Goal: Complete application form: Complete application form

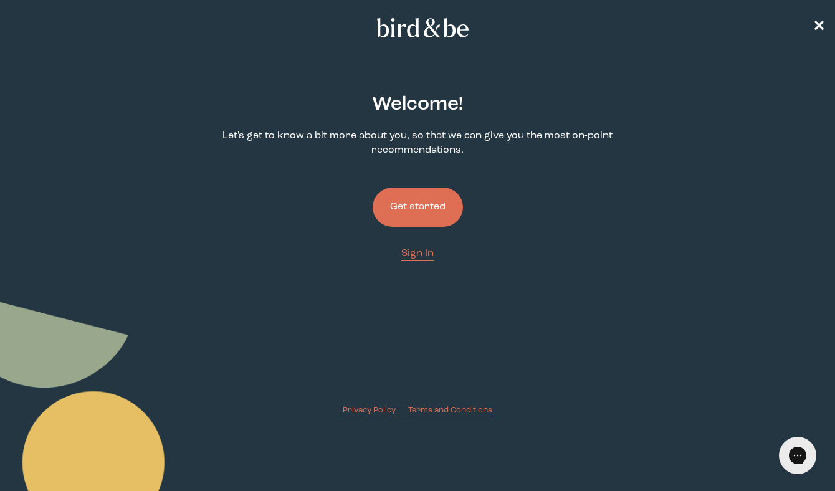
click at [425, 209] on button "Get started" at bounding box center [417, 206] width 90 height 39
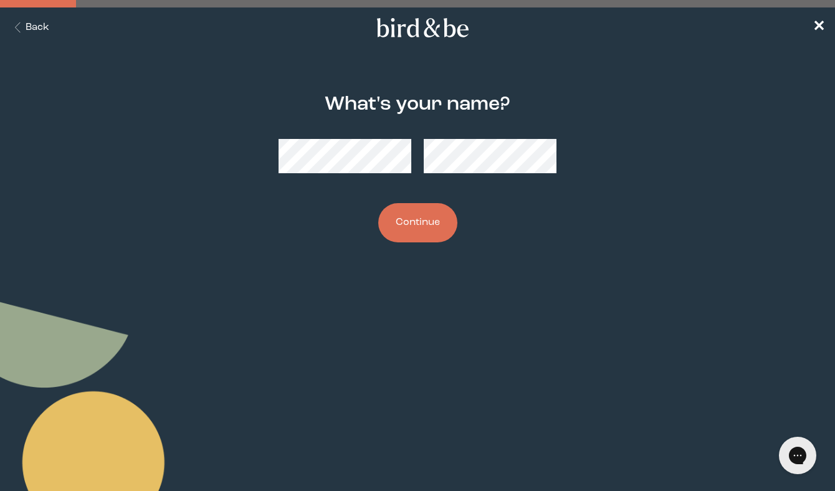
click at [419, 214] on button "Continue" at bounding box center [417, 222] width 79 height 39
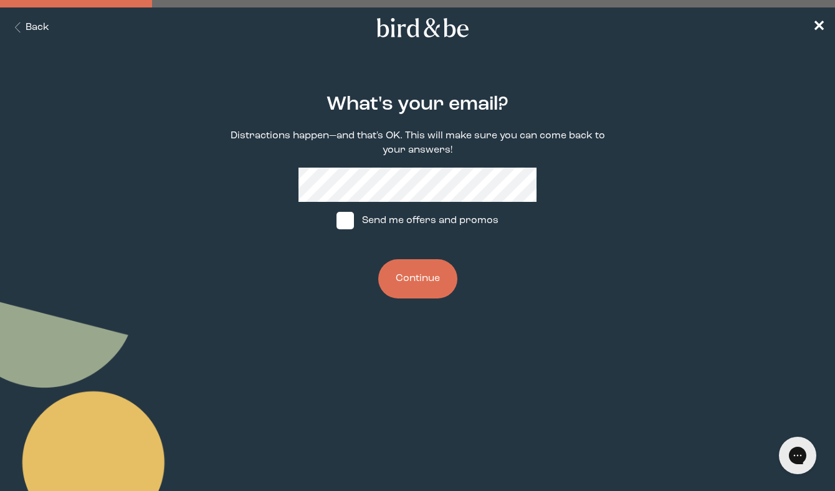
click at [409, 283] on button "Continue" at bounding box center [417, 278] width 79 height 39
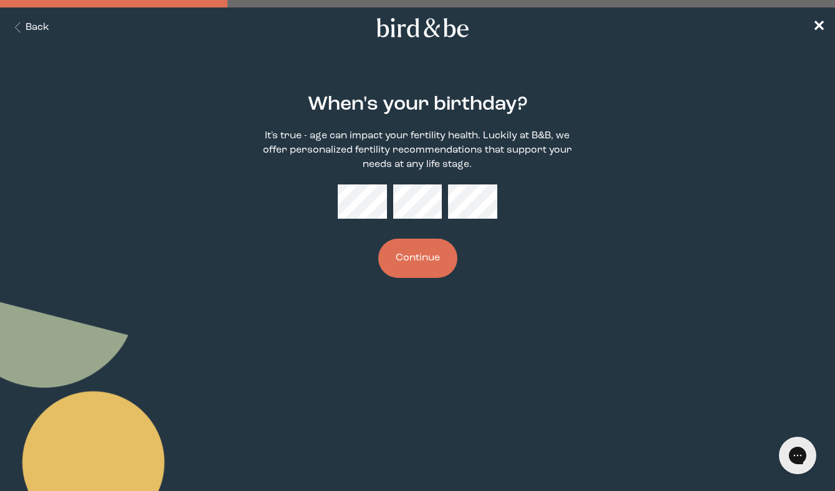
click at [434, 261] on button "Continue" at bounding box center [417, 258] width 79 height 39
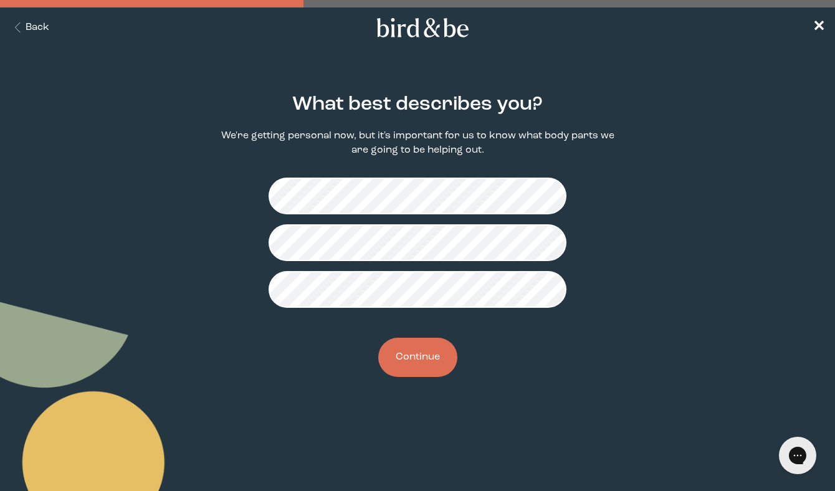
click at [415, 360] on button "Continue" at bounding box center [417, 357] width 79 height 39
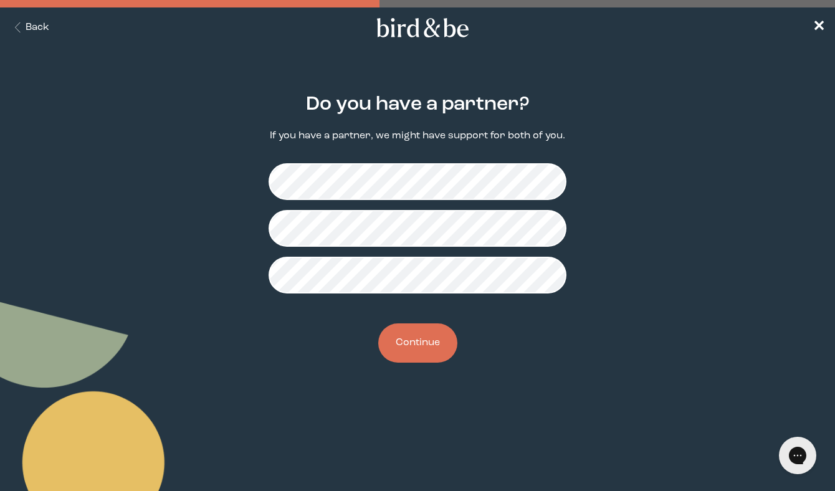
click at [42, 21] on button "Back" at bounding box center [29, 28] width 39 height 14
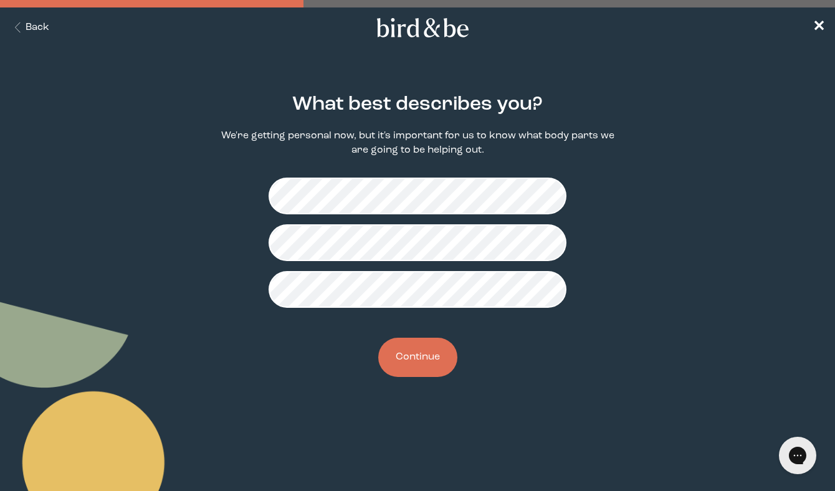
click at [399, 354] on button "Continue" at bounding box center [417, 357] width 79 height 39
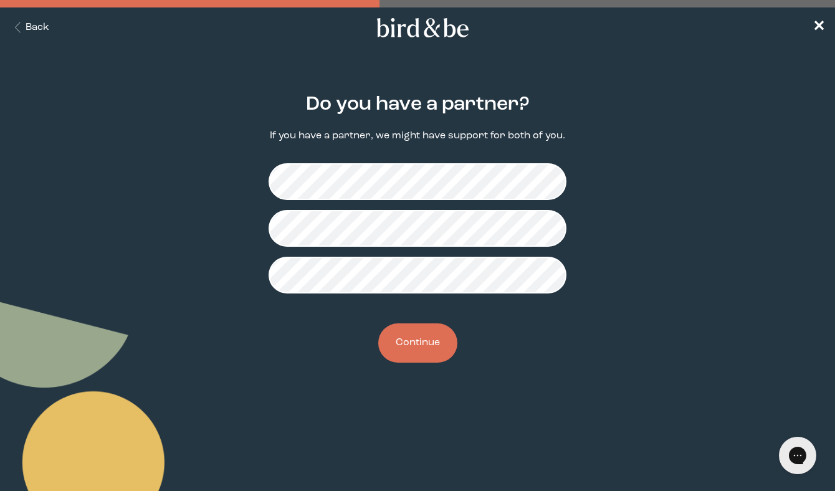
click at [423, 349] on button "Continue" at bounding box center [417, 342] width 79 height 39
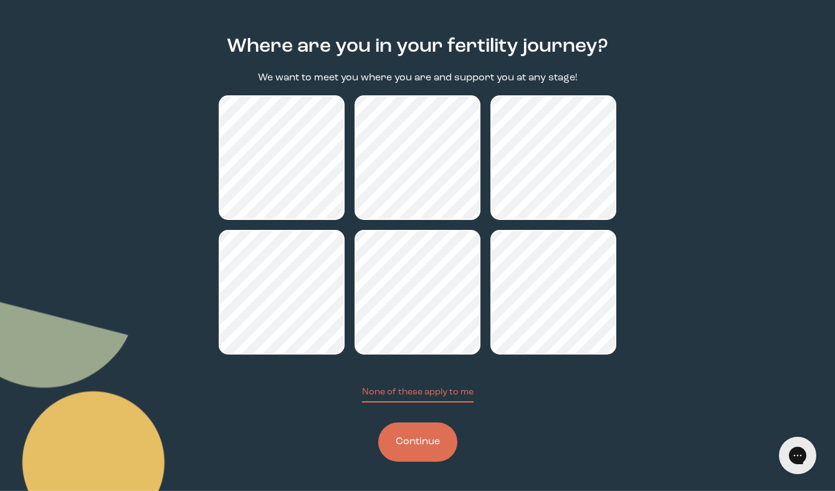
scroll to position [59, 0]
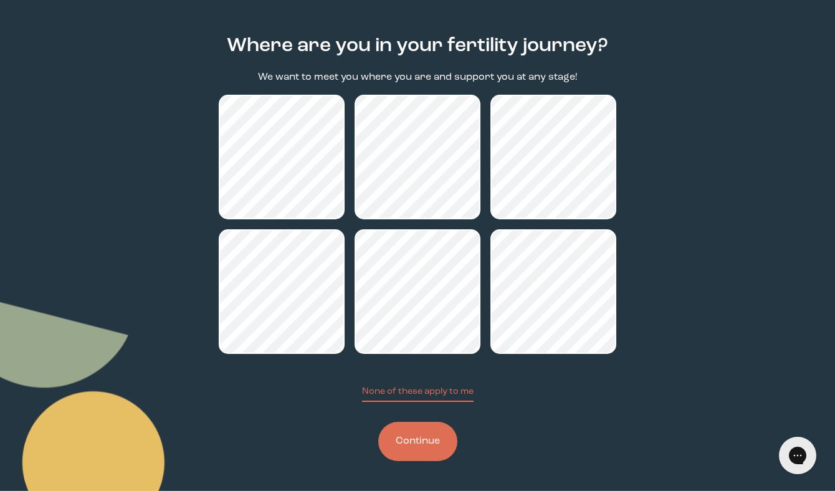
click at [434, 448] on button "Continue" at bounding box center [417, 441] width 79 height 39
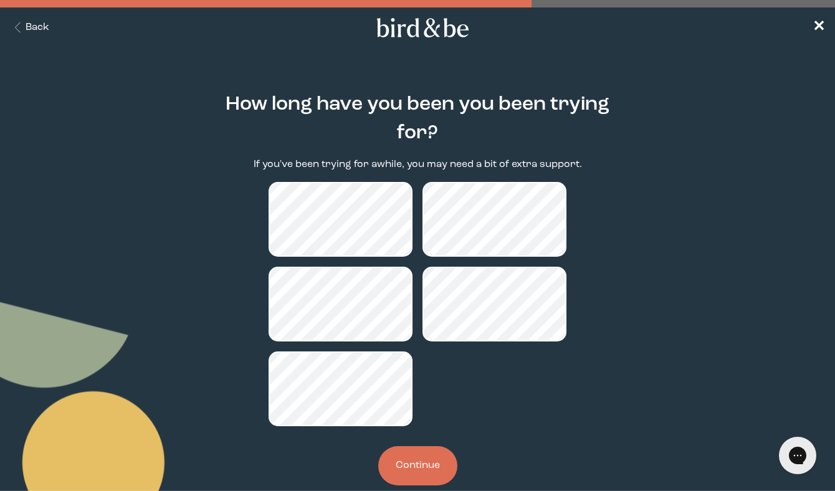
scroll to position [24, 0]
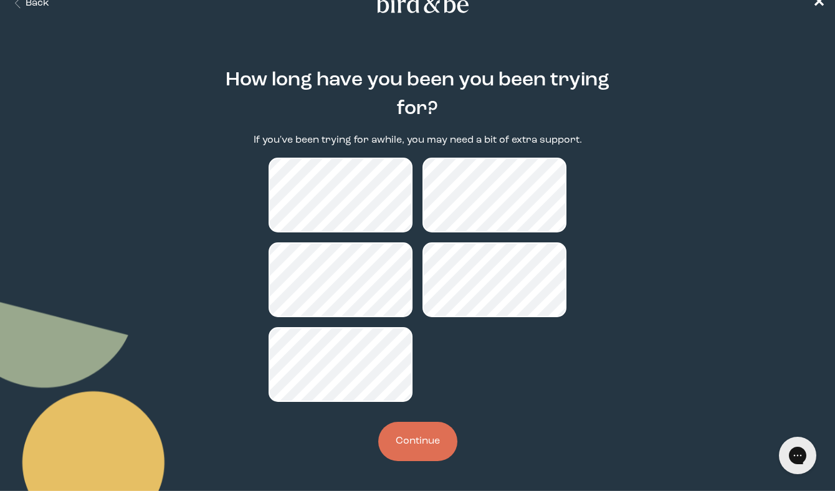
click at [426, 436] on button "Continue" at bounding box center [417, 441] width 79 height 39
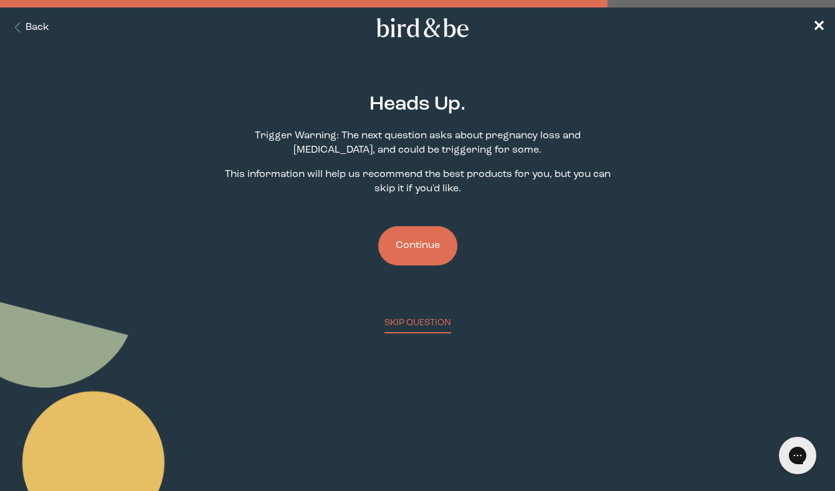
click at [423, 242] on button "Continue" at bounding box center [417, 245] width 79 height 39
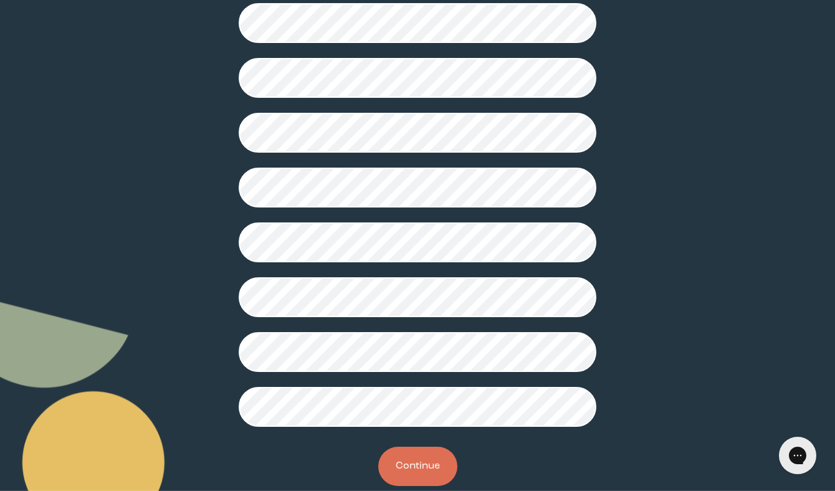
scroll to position [287, 0]
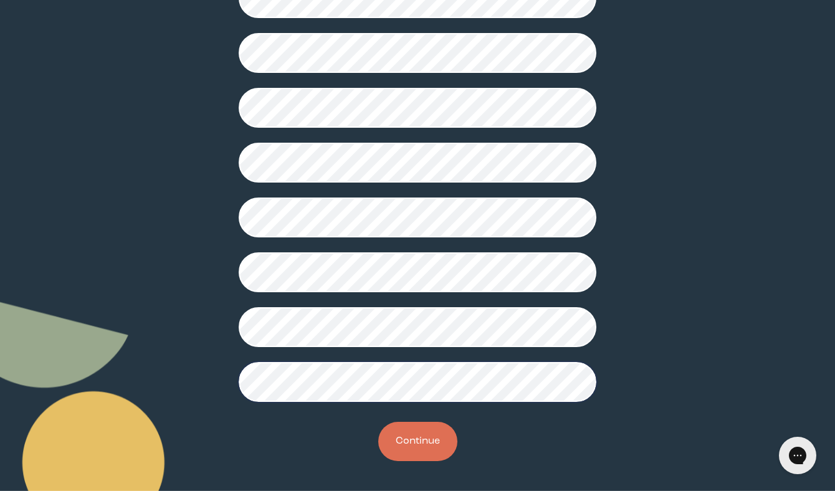
click at [406, 449] on button "Continue" at bounding box center [417, 441] width 79 height 39
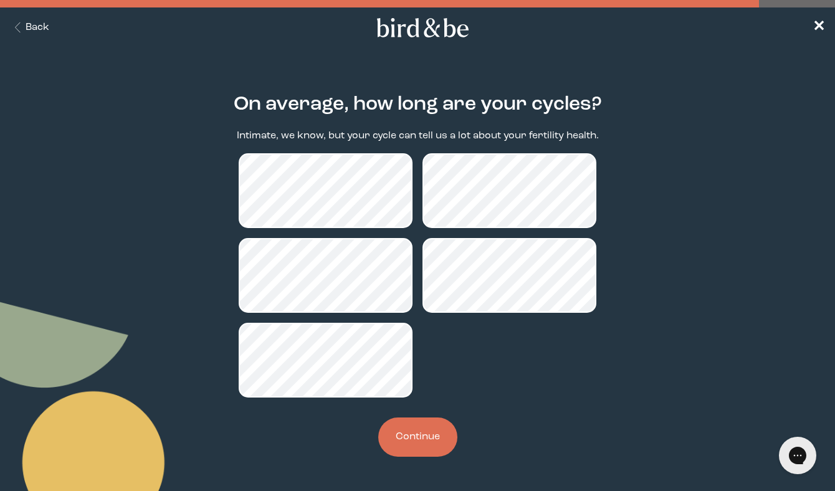
click at [429, 436] on button "Continue" at bounding box center [417, 436] width 79 height 39
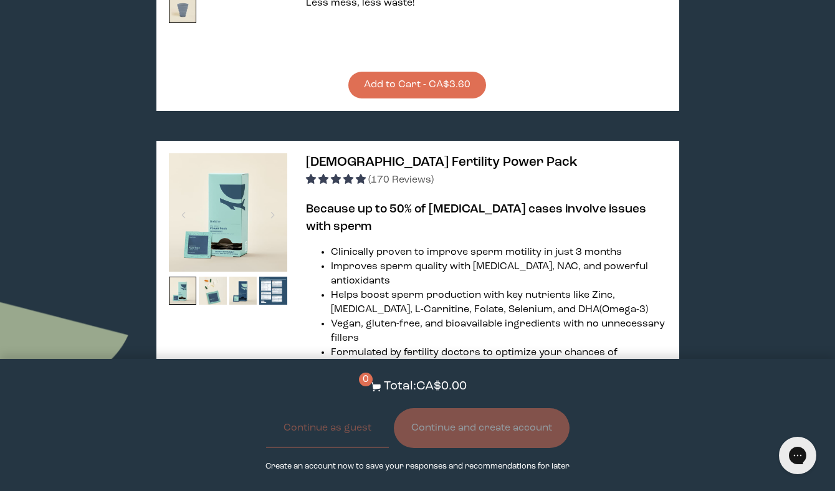
scroll to position [2290, 0]
